Goal: Transaction & Acquisition: Purchase product/service

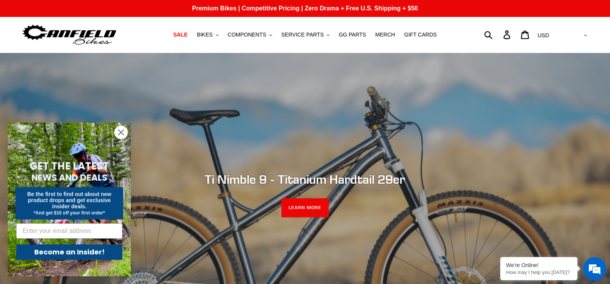
click at [120, 131] on circle "Close dialog" at bounding box center [121, 132] width 13 height 13
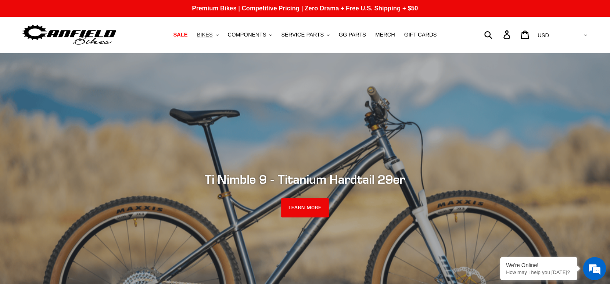
click at [212, 36] on span "BIKES" at bounding box center [205, 35] width 16 height 7
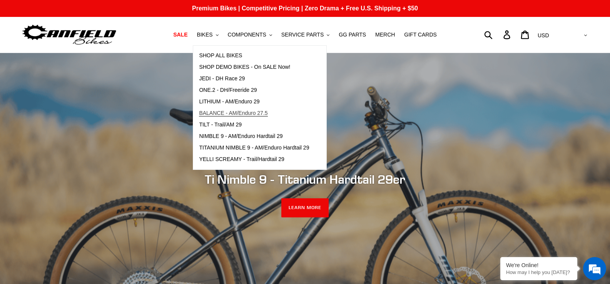
click at [220, 111] on span "BALANCE - AM/Enduro 27.5" at bounding box center [233, 113] width 69 height 7
